Goal: Information Seeking & Learning: Learn about a topic

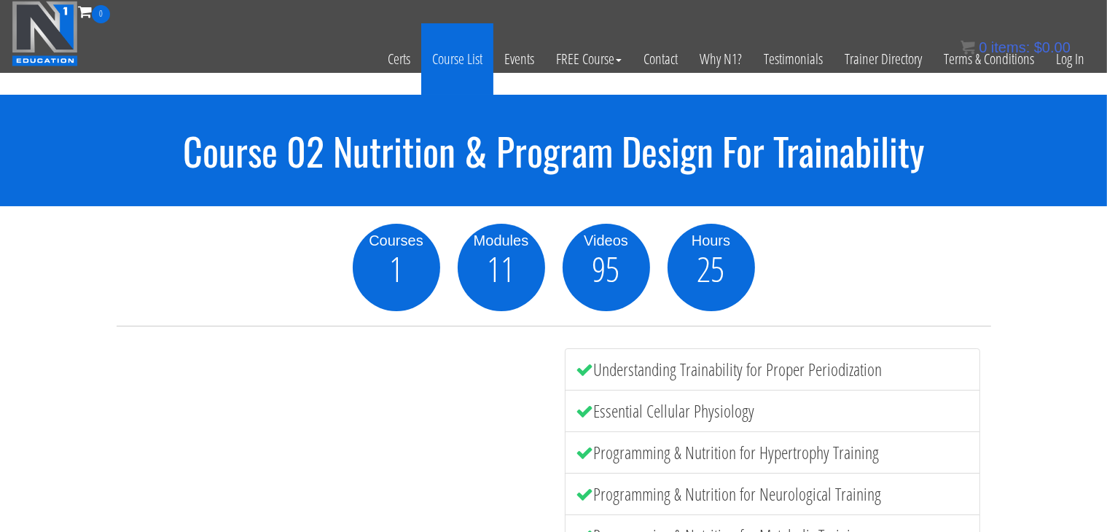
click at [483, 74] on link "Course List" at bounding box center [457, 58] width 72 height 71
click at [470, 60] on link "Course List" at bounding box center [457, 58] width 72 height 71
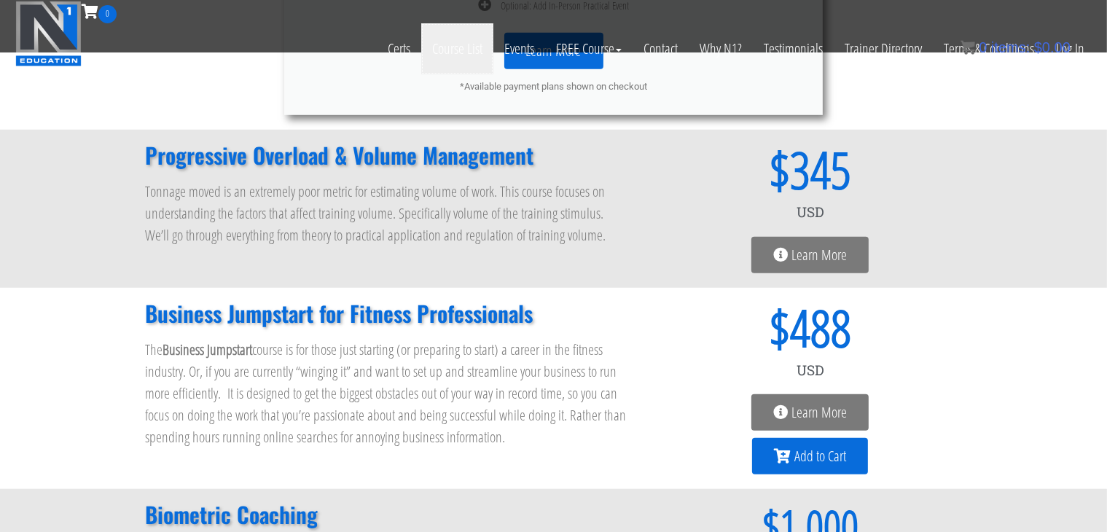
scroll to position [1094, 0]
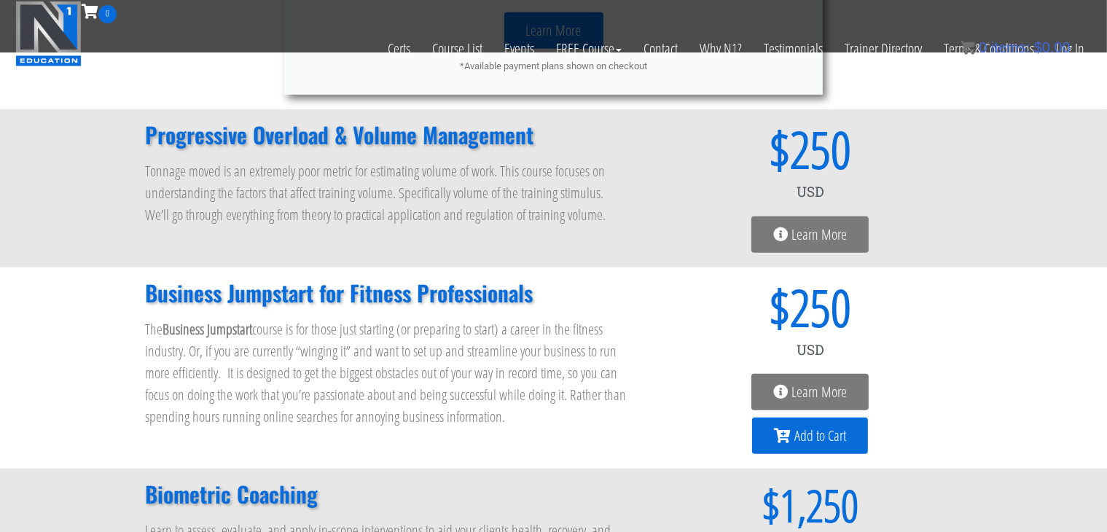
click at [790, 235] on span "Learn More" at bounding box center [810, 234] width 74 height 15
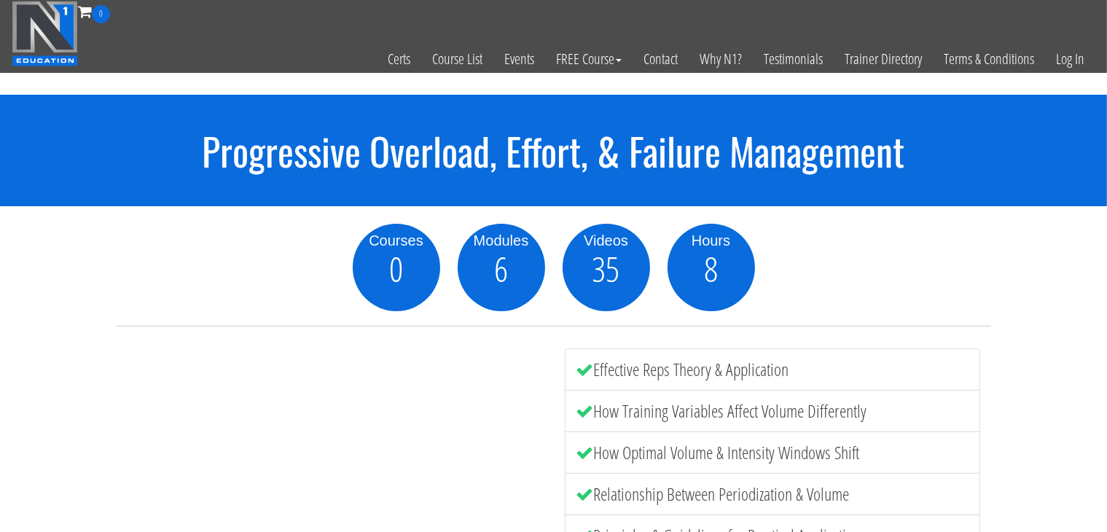
click at [308, 166] on h1 "Progressive Overload, Effort, & Failure Management" at bounding box center [553, 151] width 1107 height 42
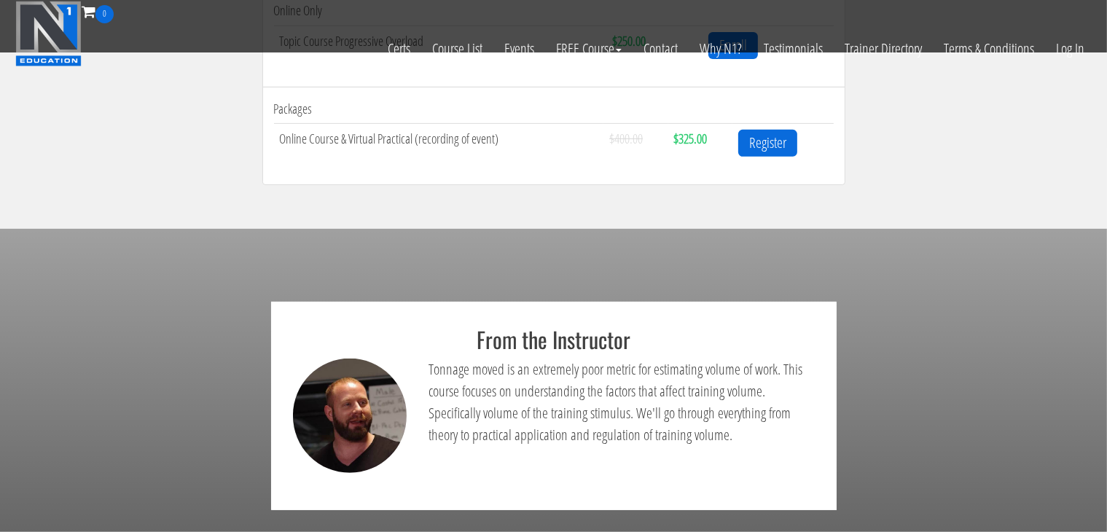
scroll to position [607, 0]
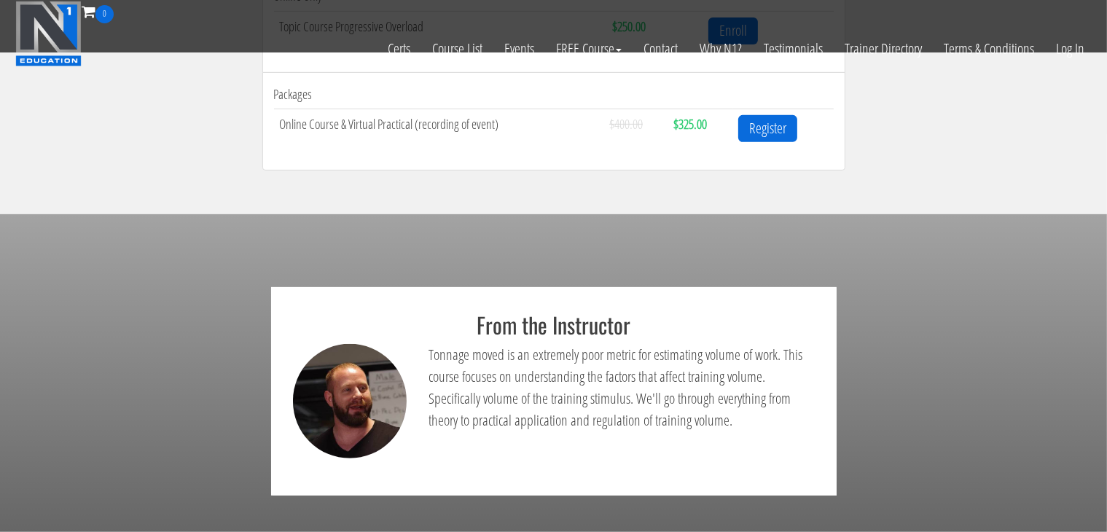
click at [458, 232] on section "From the Instructor Tonnage moved is an extremely poor metric for estimating vo…" at bounding box center [553, 391] width 1107 height 354
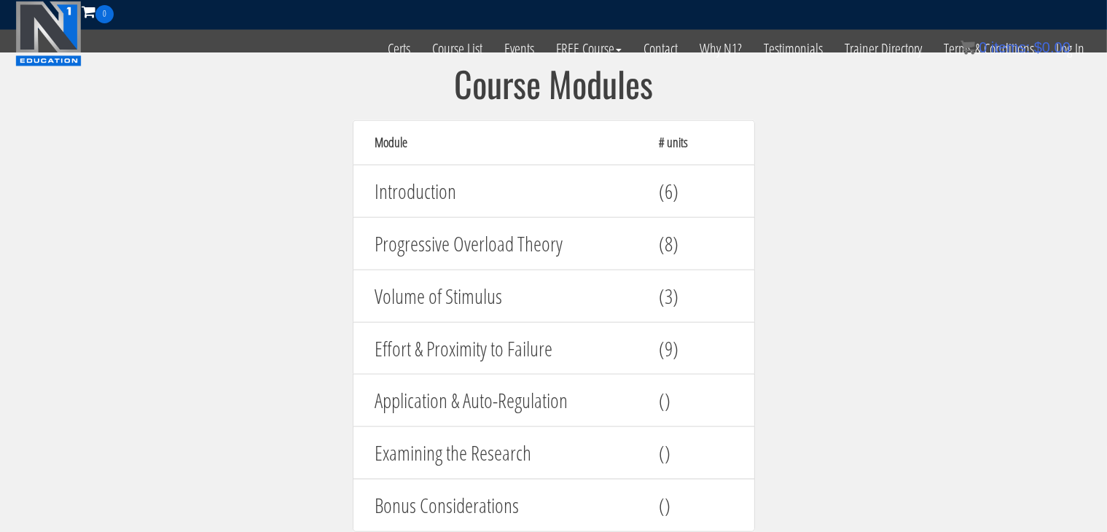
scroll to position [1336, 0]
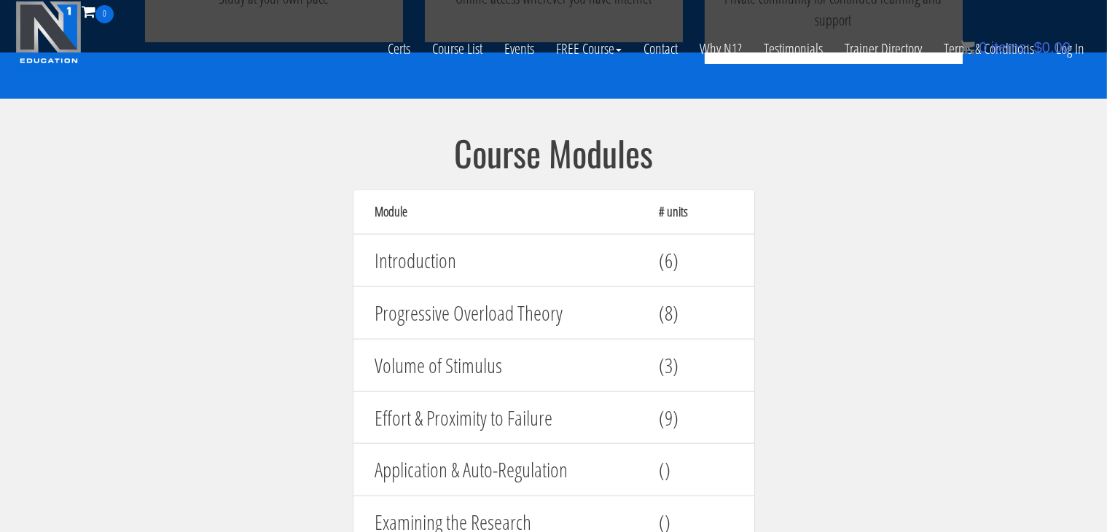
click at [278, 293] on section "Course Modules Module # units Introduction (6) Progressive Overload Theory (8) …" at bounding box center [553, 375] width 1107 height 552
click at [626, 426] on h4 "Effort & Proximity to Failure" at bounding box center [506, 418] width 262 height 23
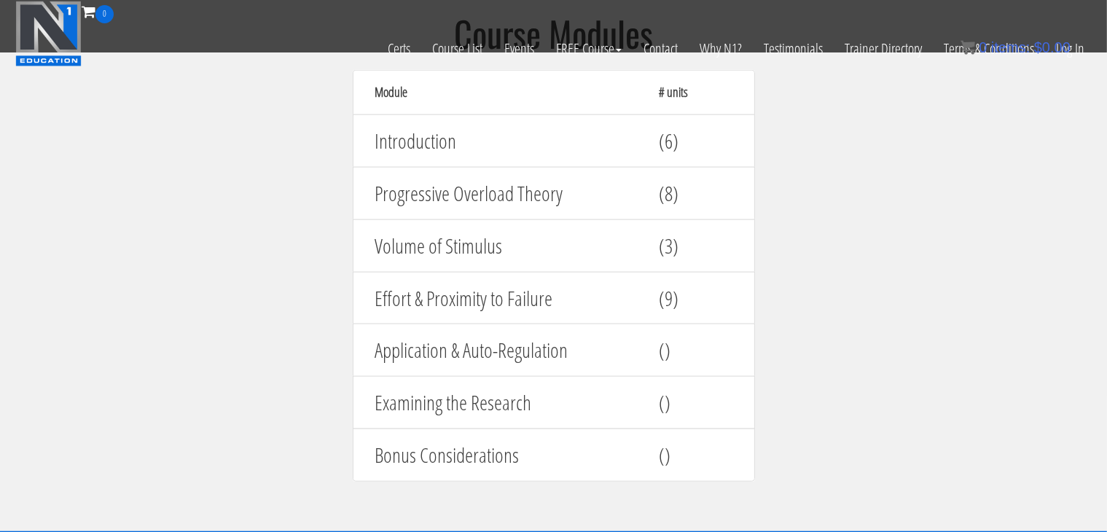
scroll to position [1458, 0]
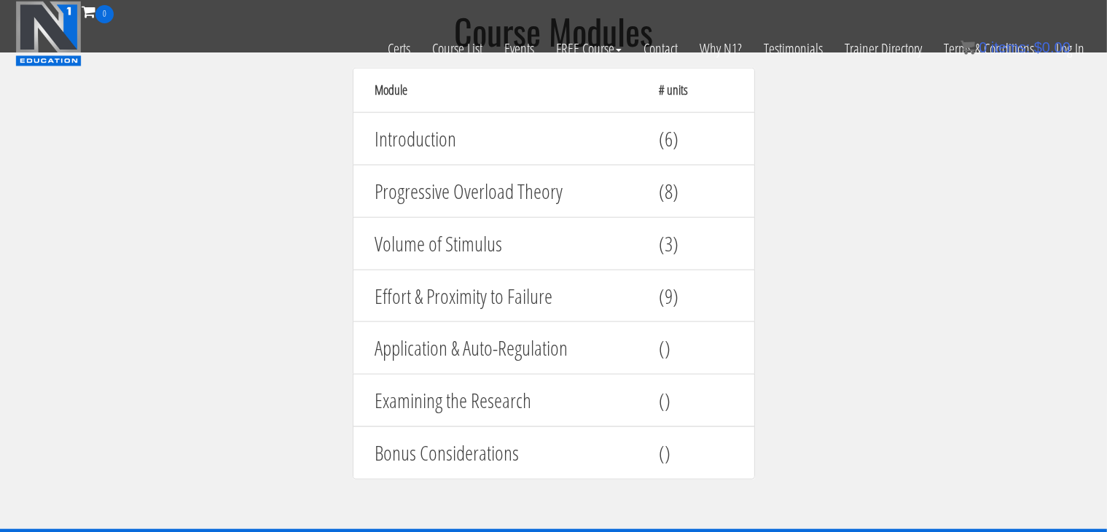
click at [422, 235] on h4 "Volume of Stimulus" at bounding box center [506, 244] width 262 height 23
click at [378, 183] on h4 "Progressive Overload Theory" at bounding box center [506, 191] width 262 height 23
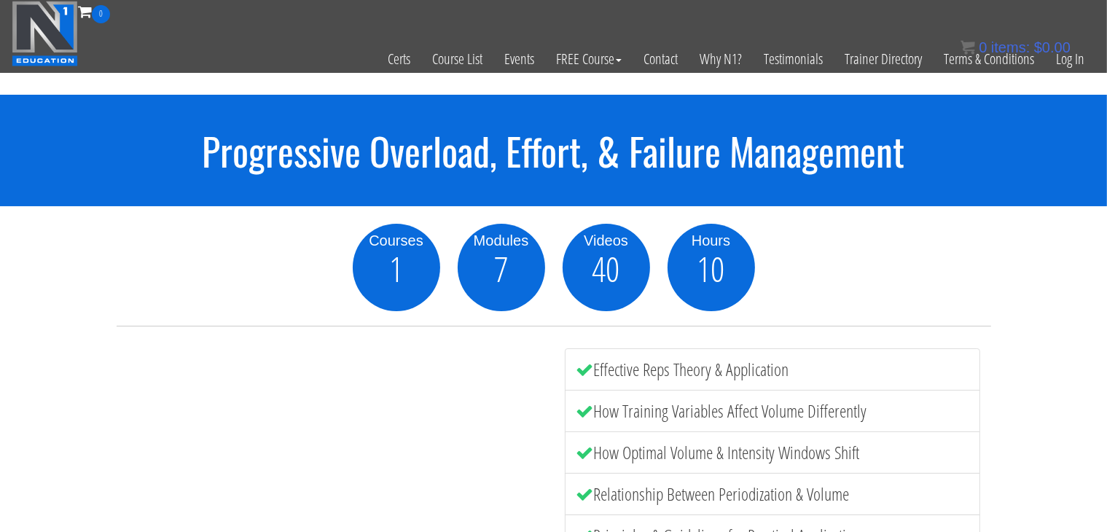
scroll to position [0, 0]
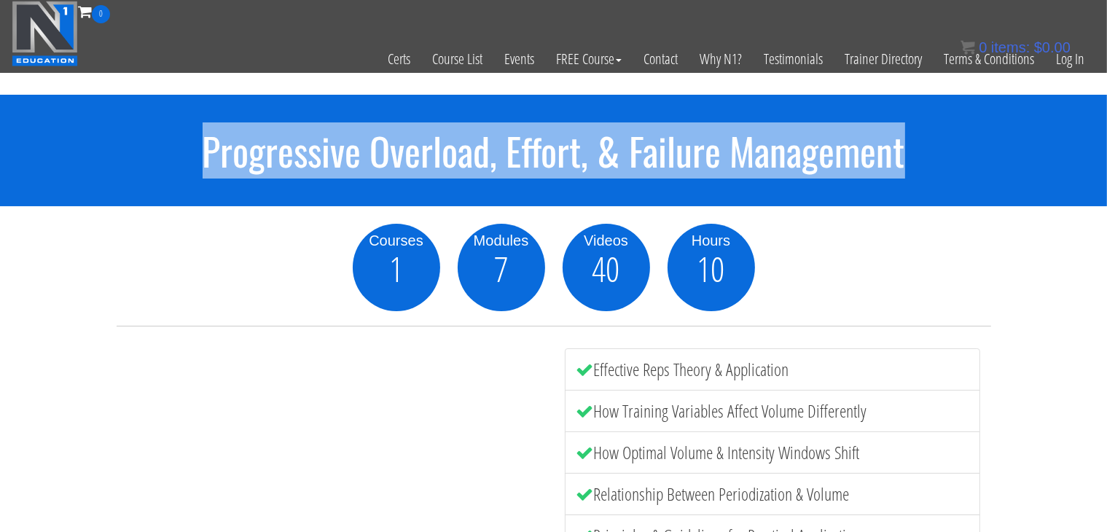
drag, startPoint x: 207, startPoint y: 154, endPoint x: 994, endPoint y: 151, distance: 787.3
click at [994, 151] on h1 "Progressive Overload, Effort, & Failure Management" at bounding box center [553, 151] width 1107 height 42
copy h1 "Progressive Overload, Effort, & Failure Management"
click at [279, 203] on div "Progressive Overload, Effort, & Failure Management" at bounding box center [553, 151] width 1107 height 112
